Goal: Task Accomplishment & Management: Complete application form

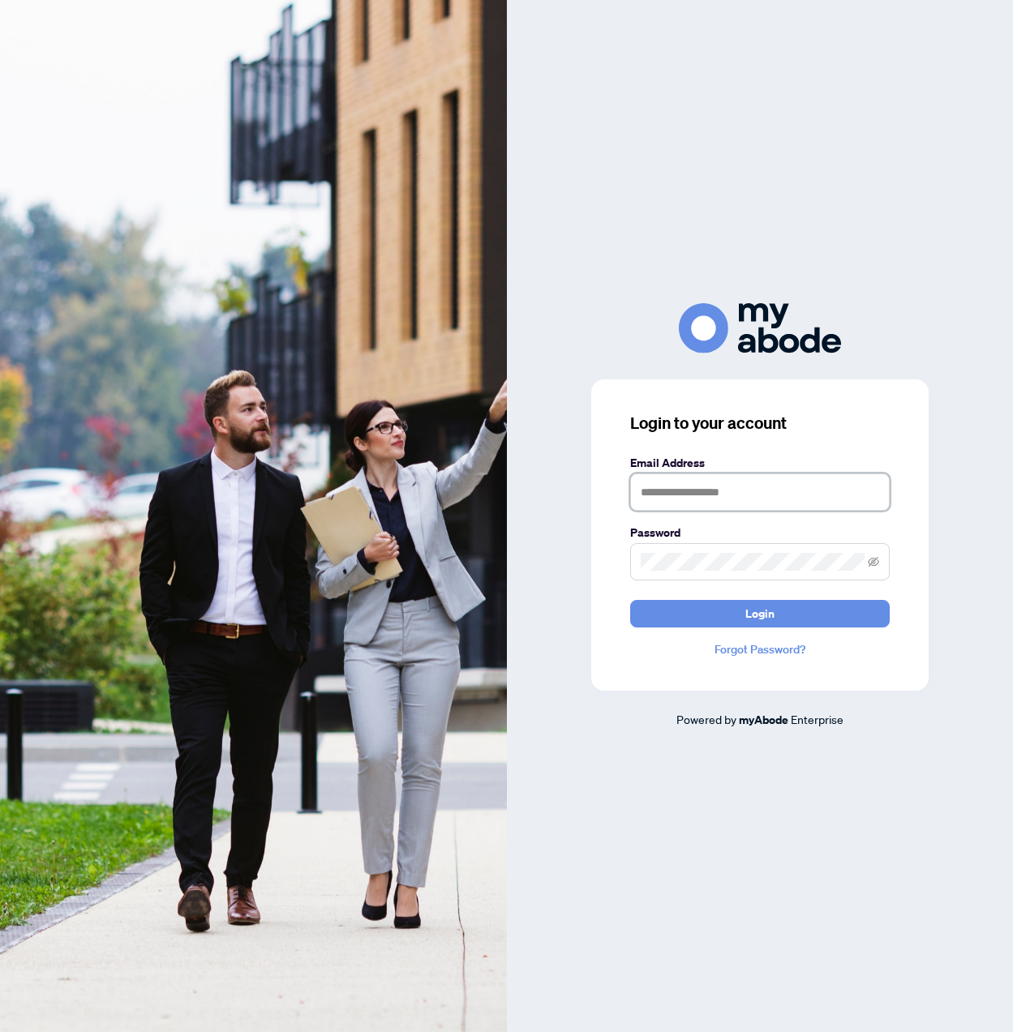
click at [641, 488] on input "text" at bounding box center [760, 492] width 260 height 37
type input "**********"
click at [764, 612] on span "Login" at bounding box center [759, 614] width 29 height 26
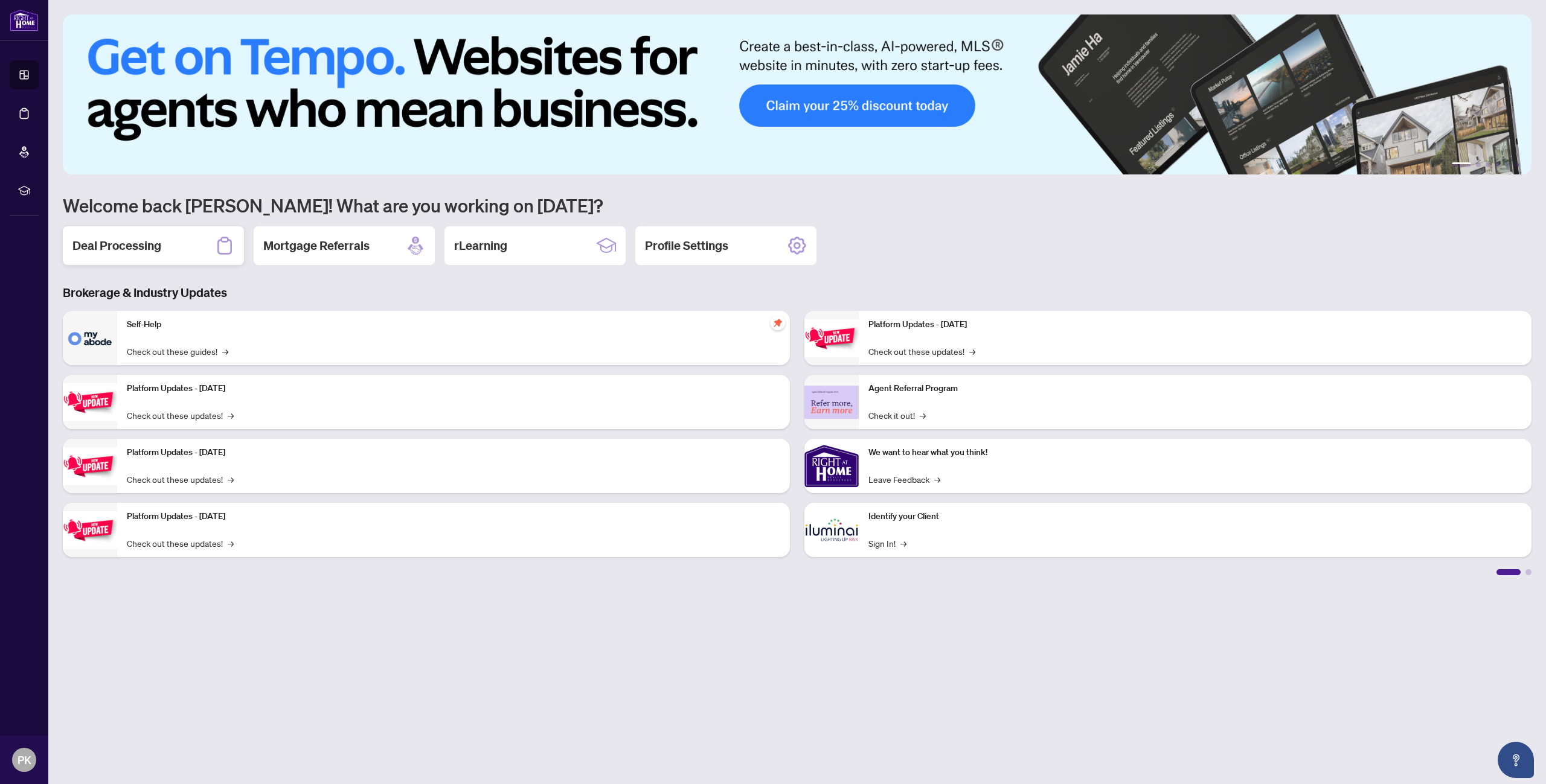
click at [162, 246] on div "Deal Processing" at bounding box center [153, 246] width 181 height 39
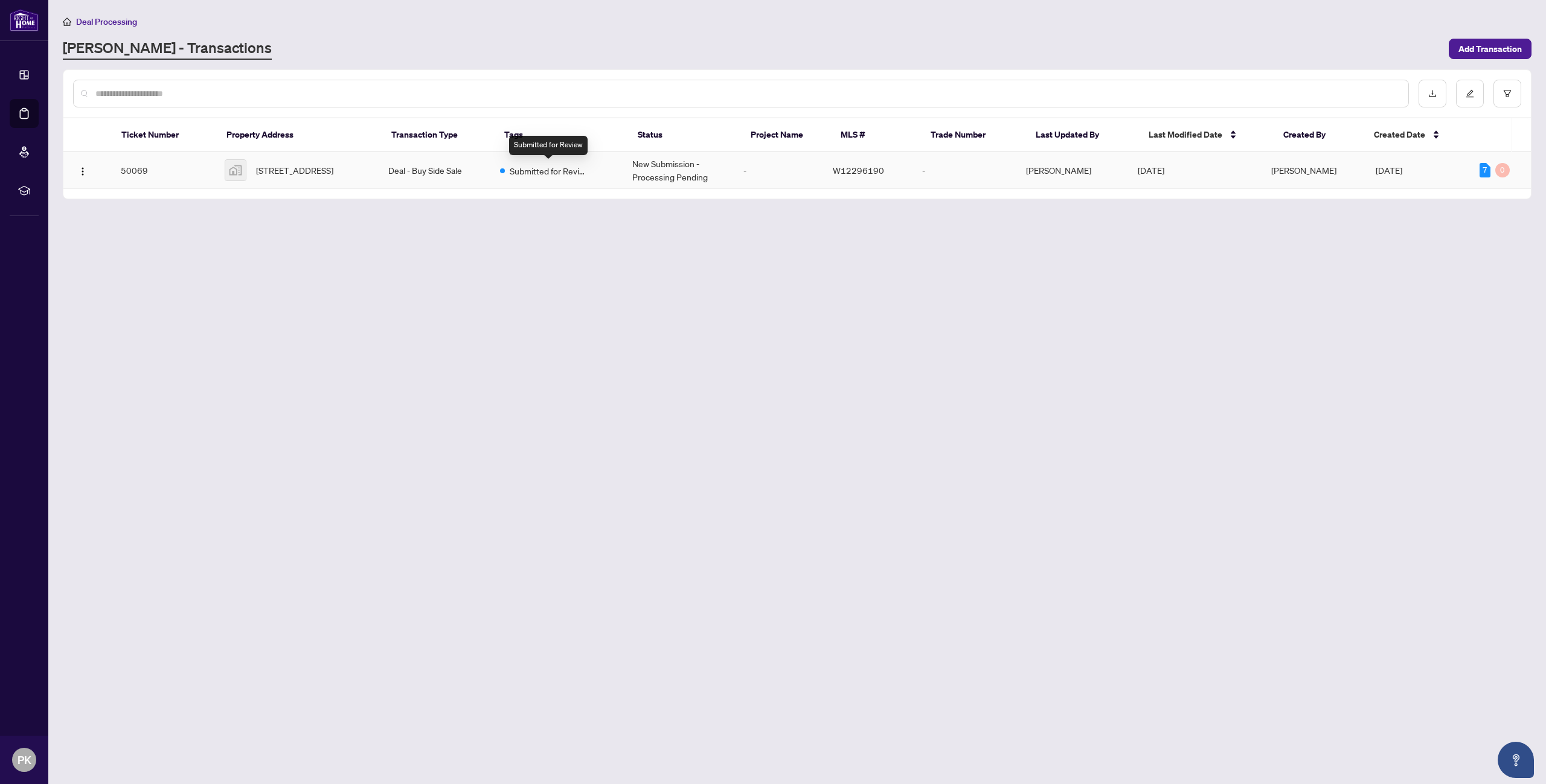
click at [526, 173] on span "Submitted for Review" at bounding box center [548, 171] width 78 height 13
click at [526, 173] on main "Deal Processing [PERSON_NAME] - Transactions Add Transaction Ticket Number Prop…" at bounding box center [797, 392] width 1498 height 784
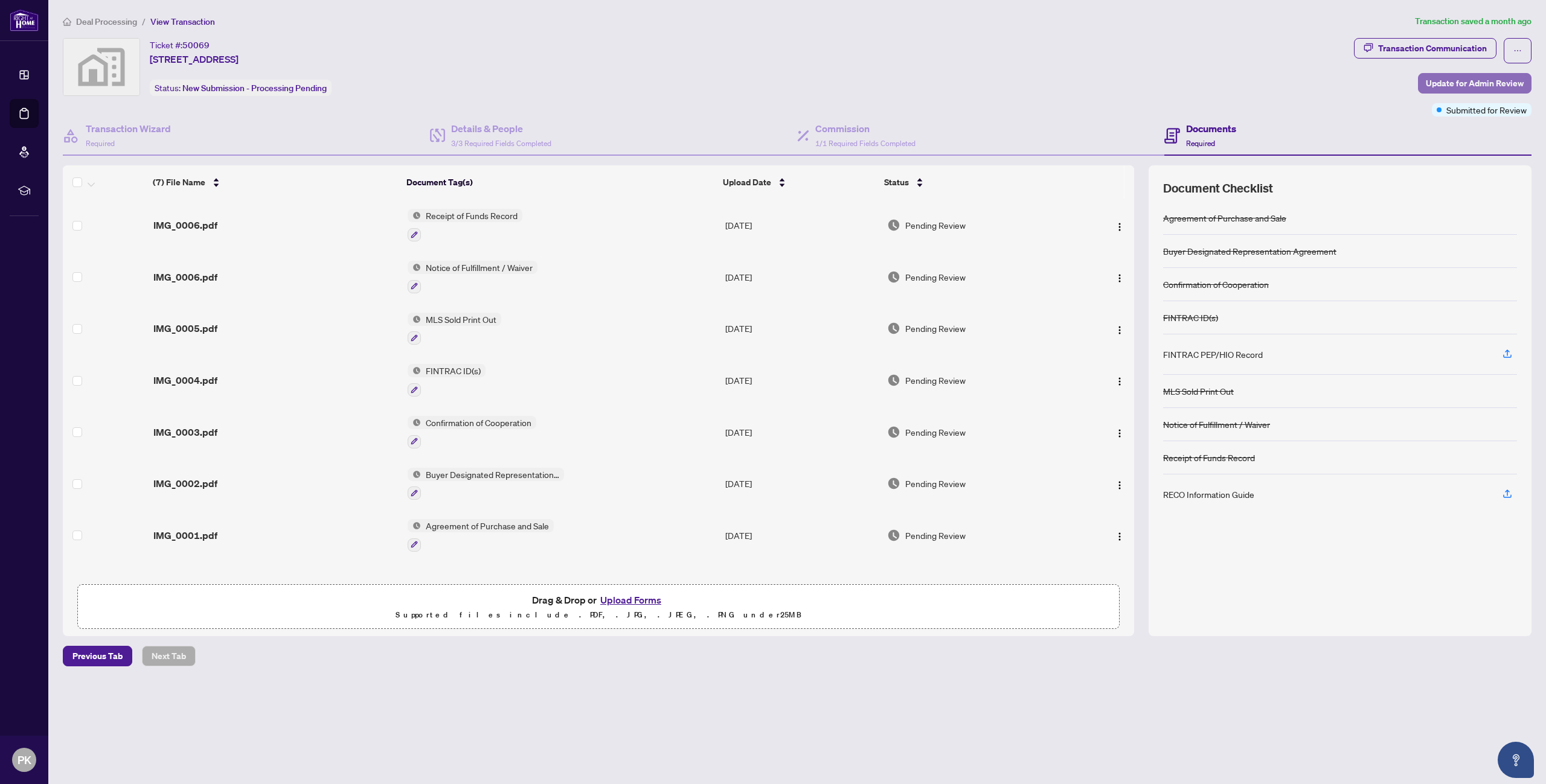
click at [754, 81] on span "Update for Admin Review" at bounding box center [1475, 83] width 98 height 19
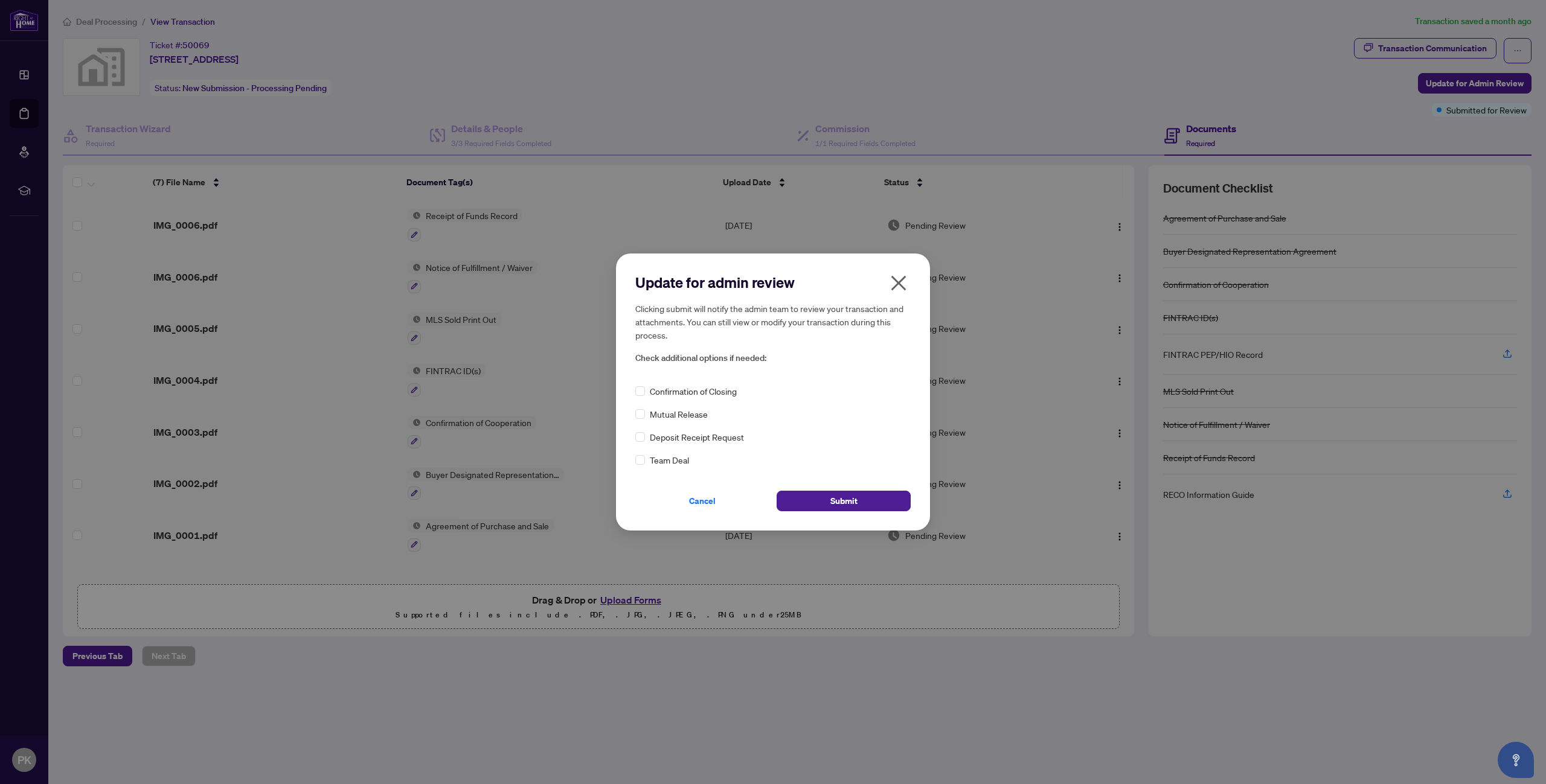
click at [754, 77] on div "Update for admin review Clicking submit will notify the admin team to review yo…" at bounding box center [773, 392] width 1546 height 784
click at [754, 279] on icon "close" at bounding box center [899, 283] width 19 height 19
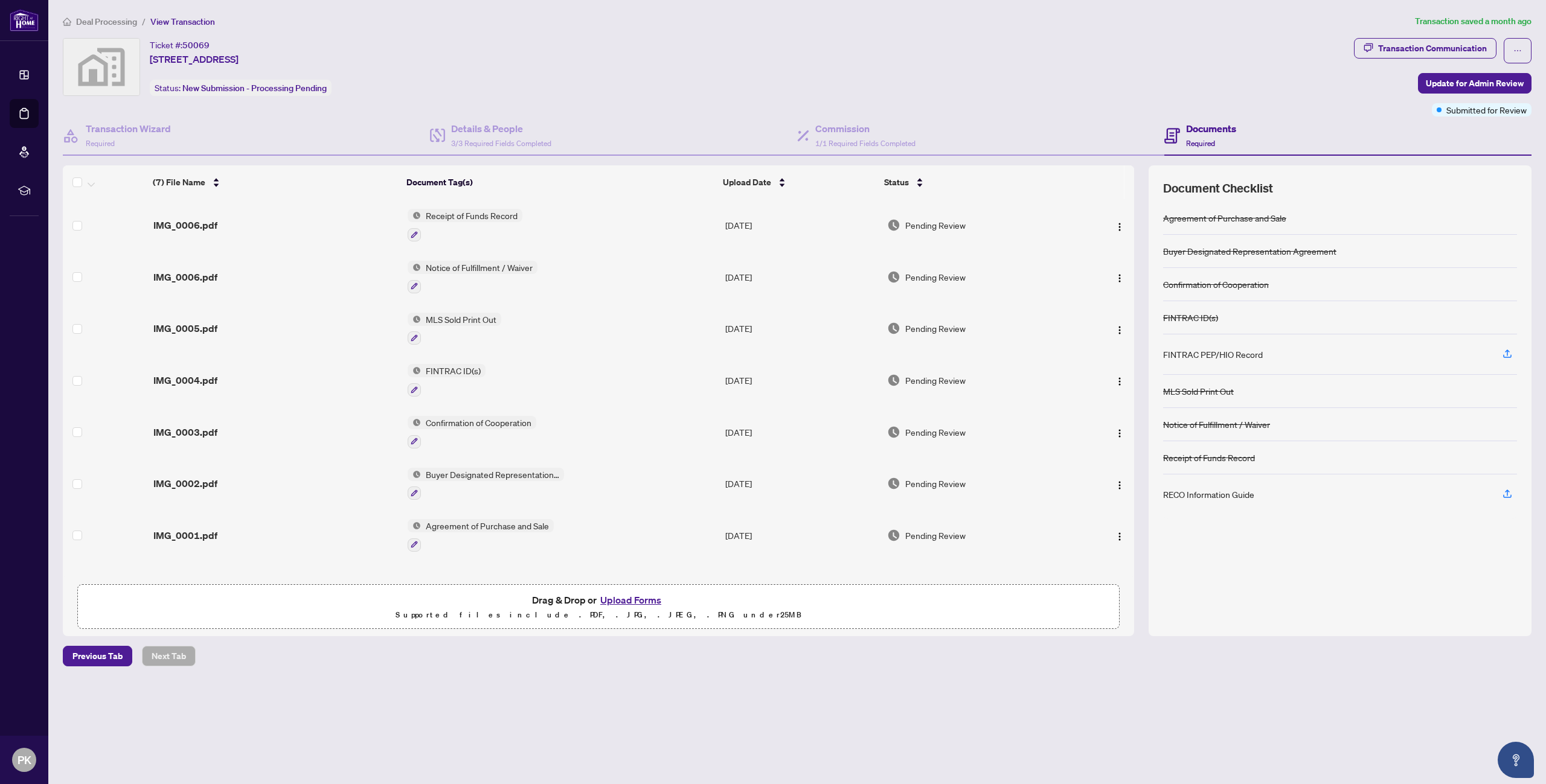
click at [92, 27] on li "Deal Processing" at bounding box center [100, 21] width 74 height 14
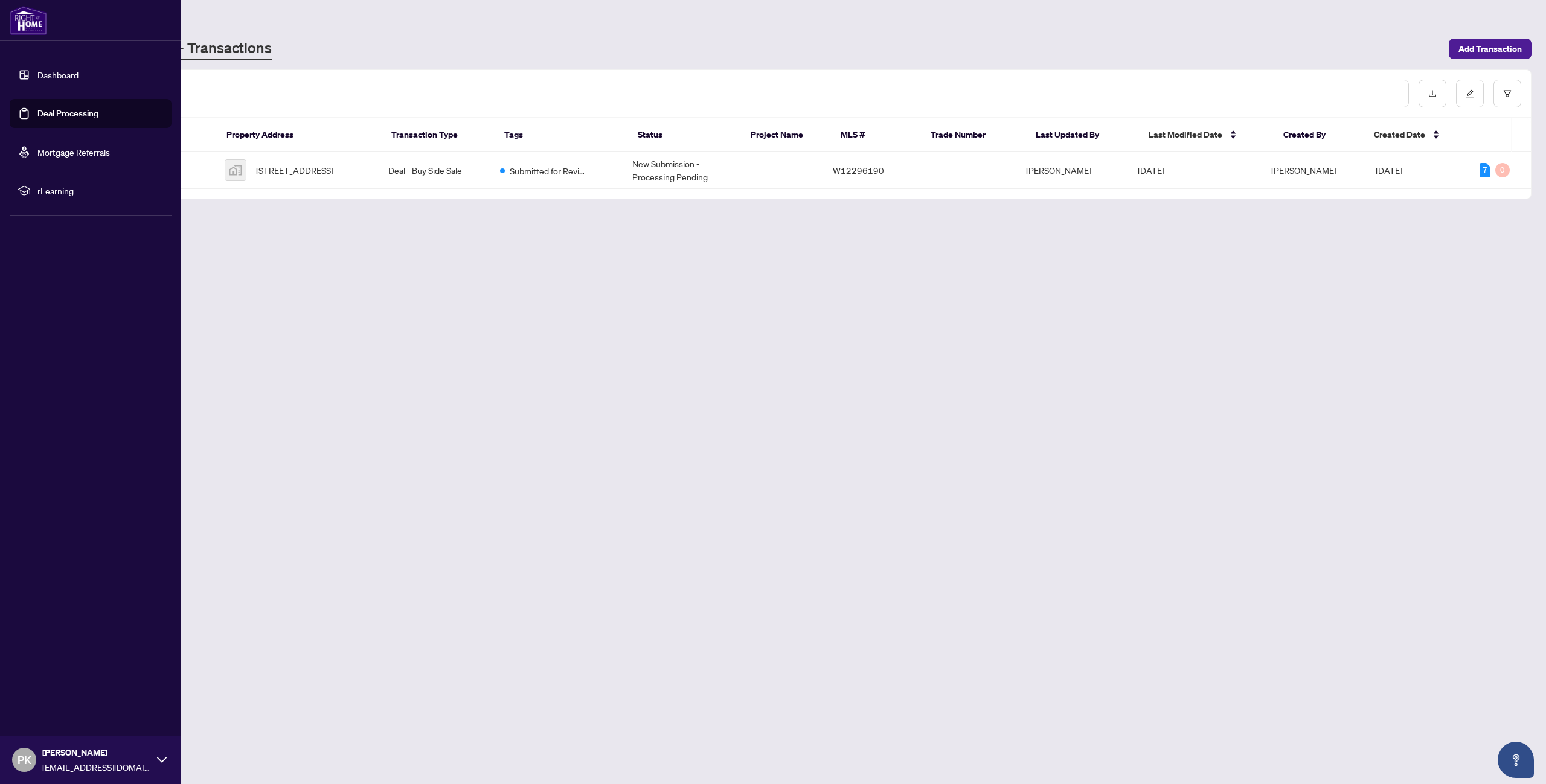
click at [164, 762] on icon at bounding box center [162, 760] width 10 height 10
click at [158, 762] on icon at bounding box center [162, 760] width 10 height 10
click at [56, 685] on span "Logout" at bounding box center [48, 689] width 27 height 19
